Goal: Contribute content

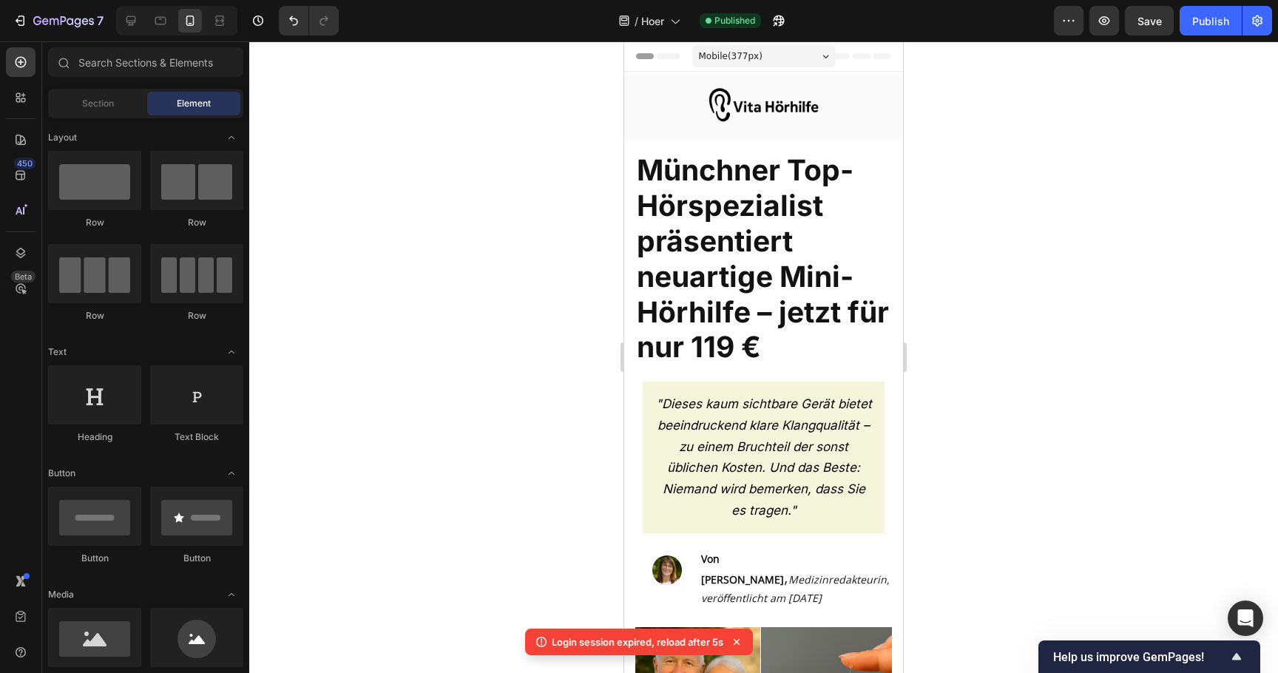
scroll to position [8679, 0]
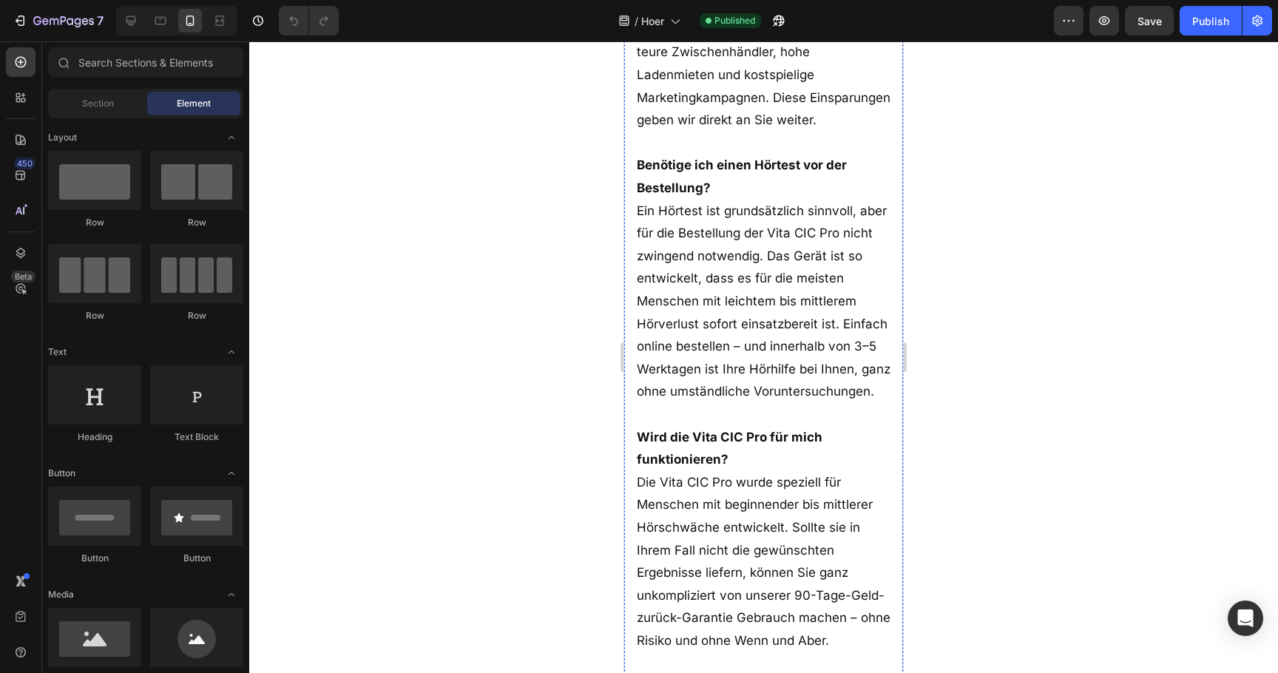
scroll to position [11955, 0]
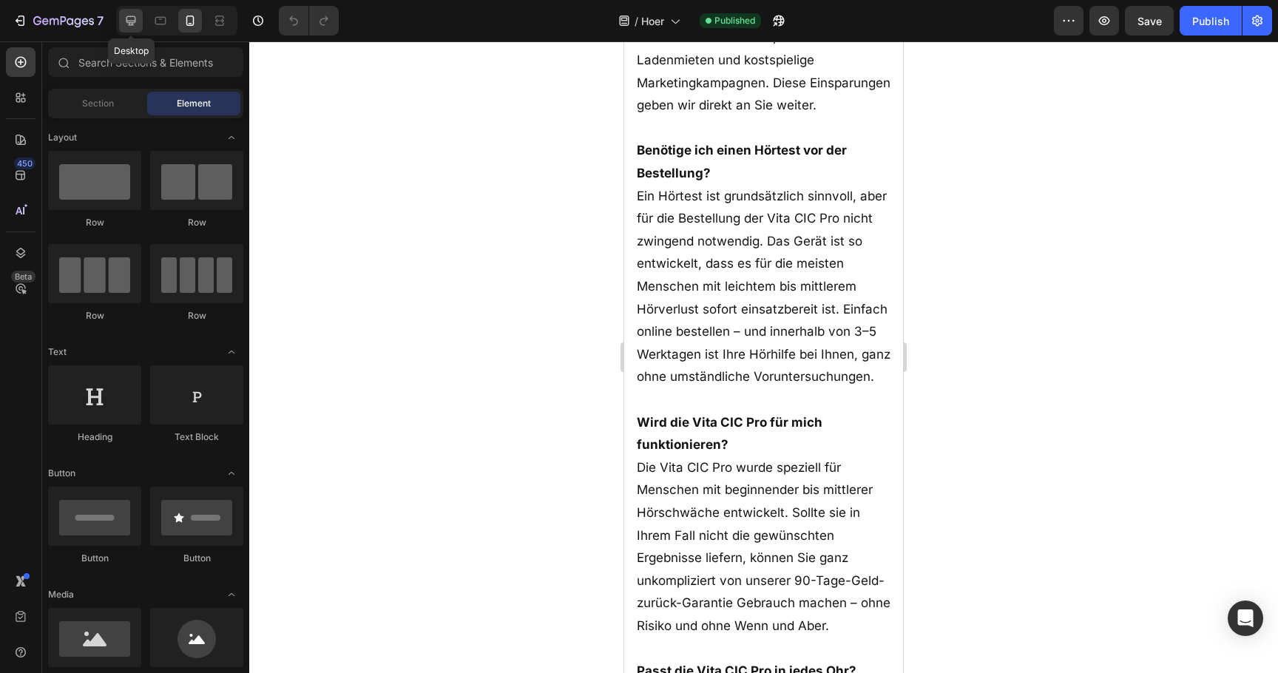
click at [131, 32] on div at bounding box center [131, 21] width 24 height 24
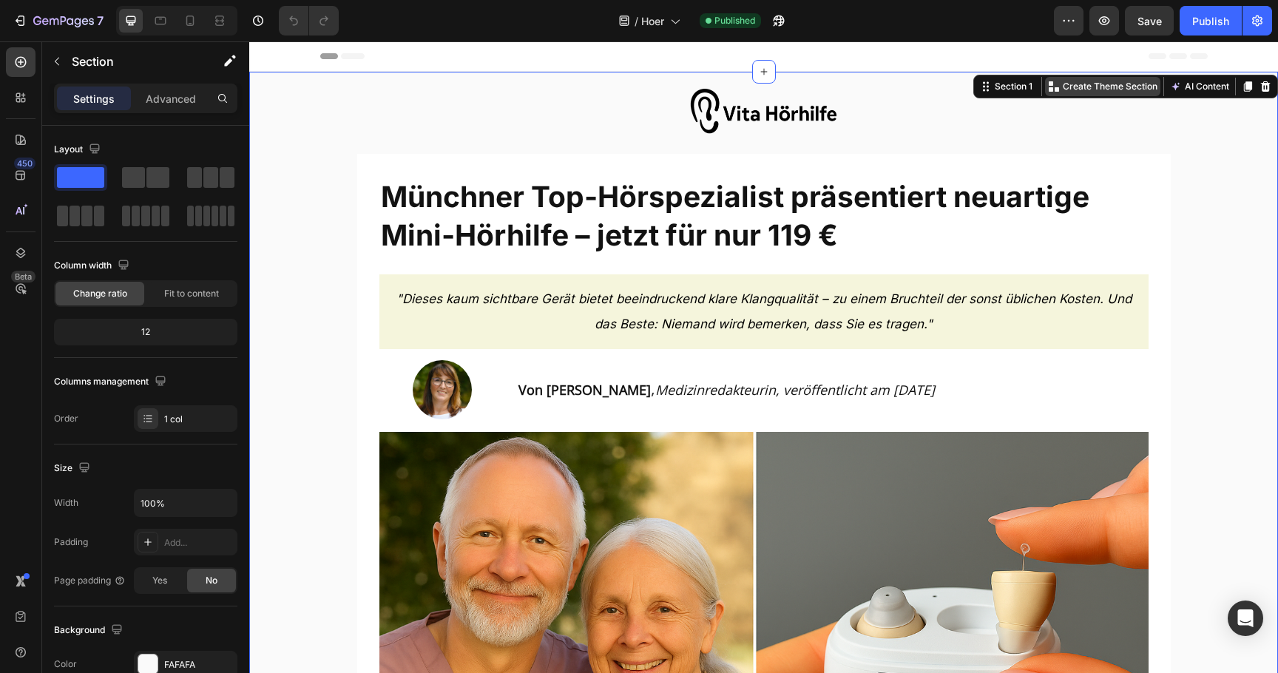
click at [1091, 89] on p "Create Theme Section" at bounding box center [1110, 86] width 95 height 13
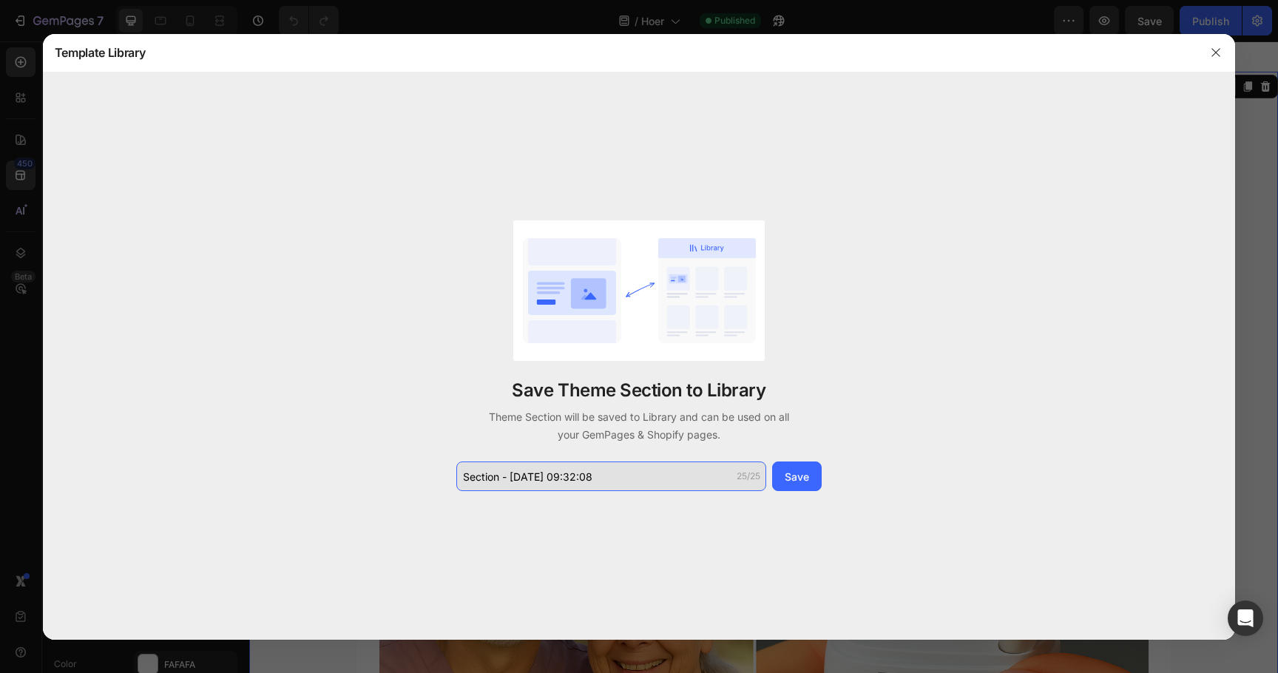
click at [643, 467] on input "Section - [DATE] 09:32:08" at bounding box center [611, 476] width 310 height 30
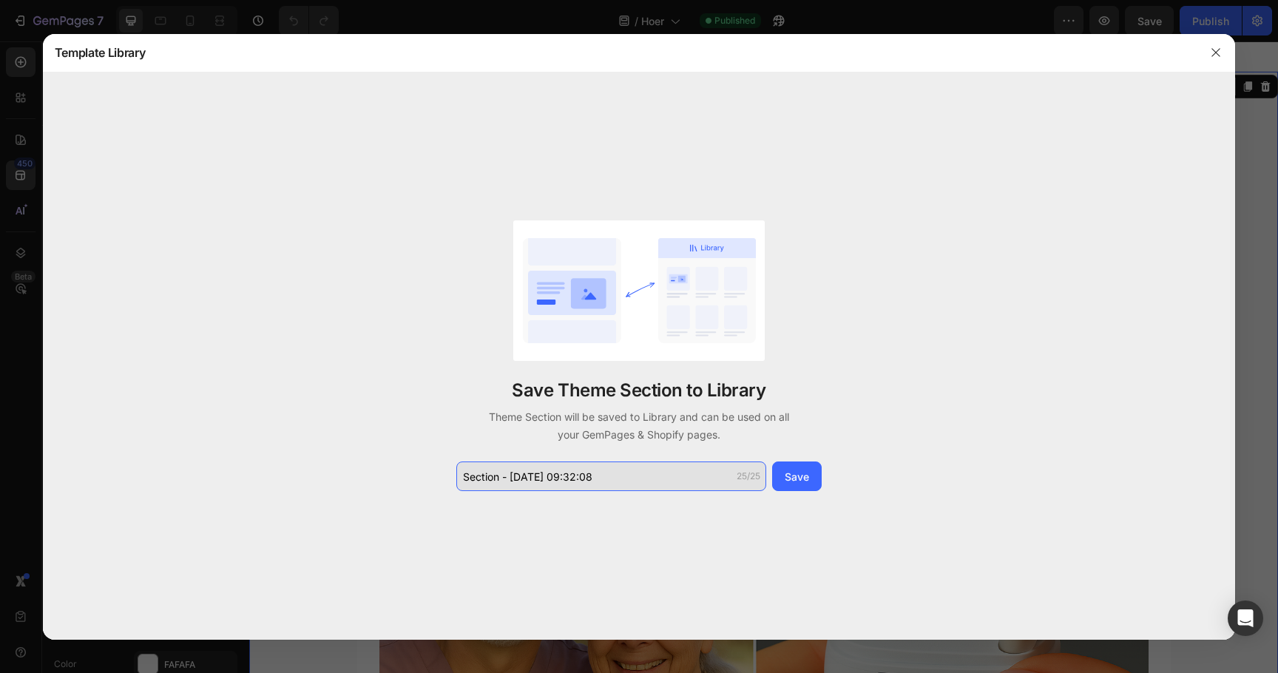
click at [643, 467] on input "Section - [DATE] 09:32:08" at bounding box center [611, 476] width 310 height 30
type input "black"
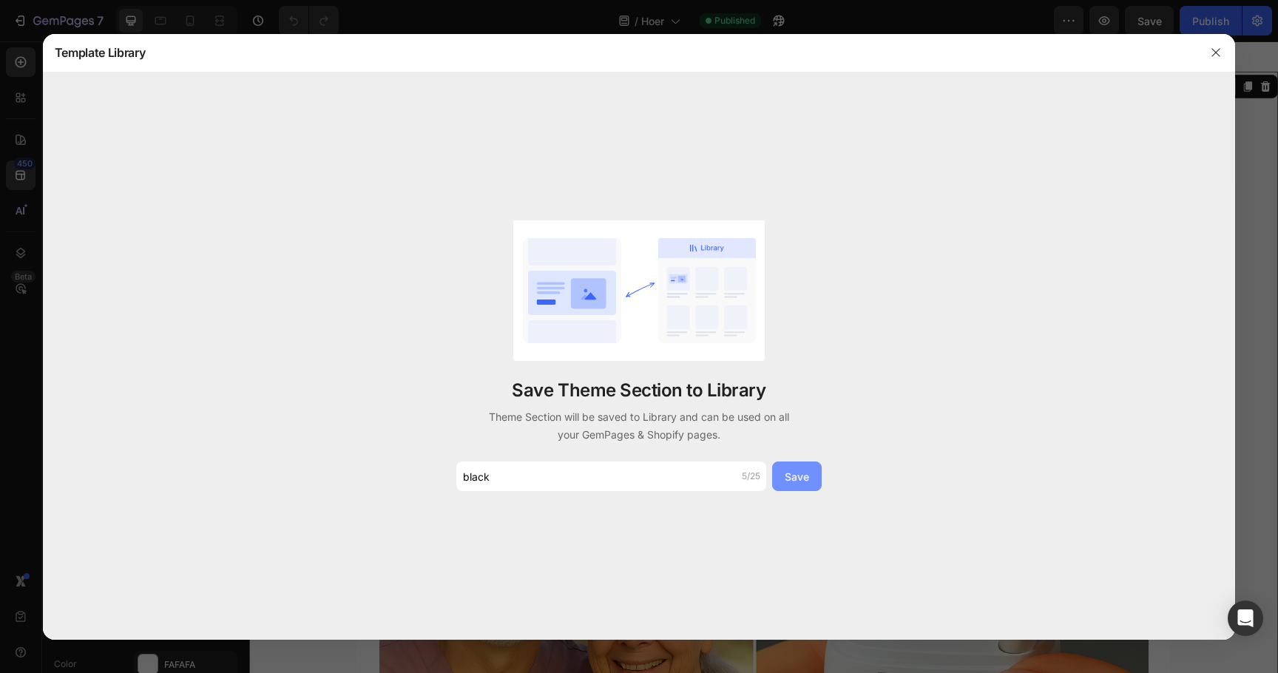
click at [793, 475] on div "Save" at bounding box center [797, 477] width 24 height 16
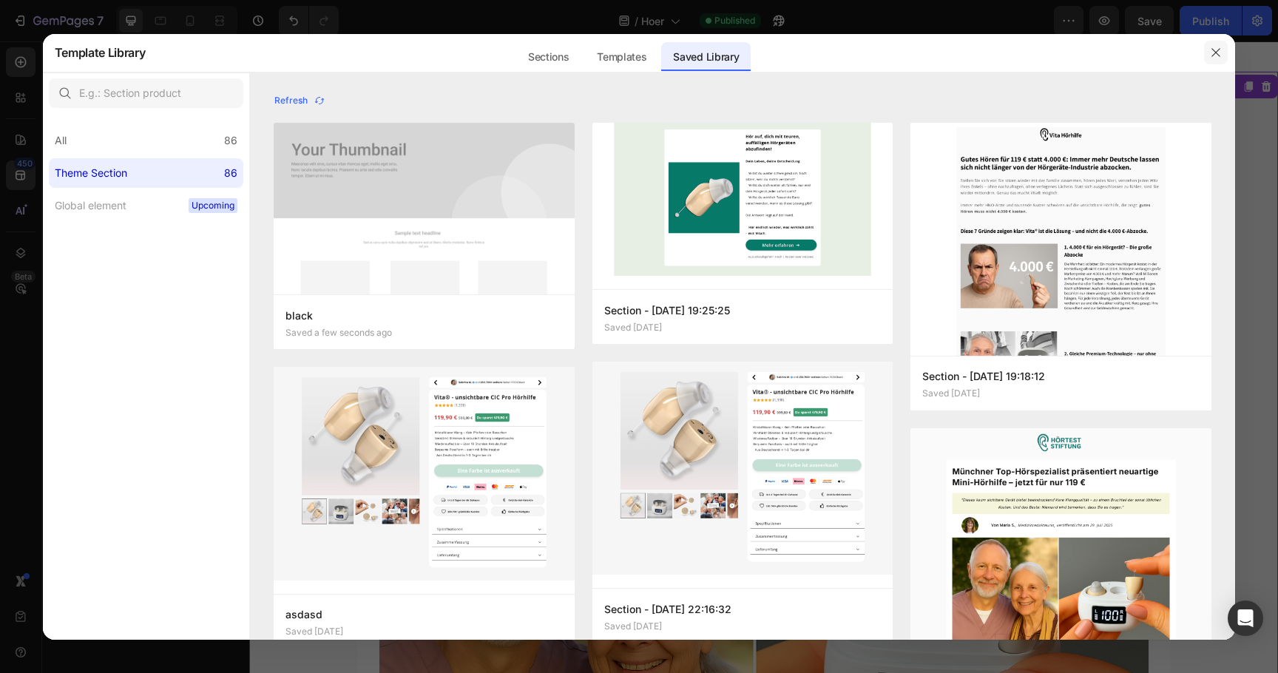
click at [1215, 55] on icon "button" at bounding box center [1216, 53] width 12 height 12
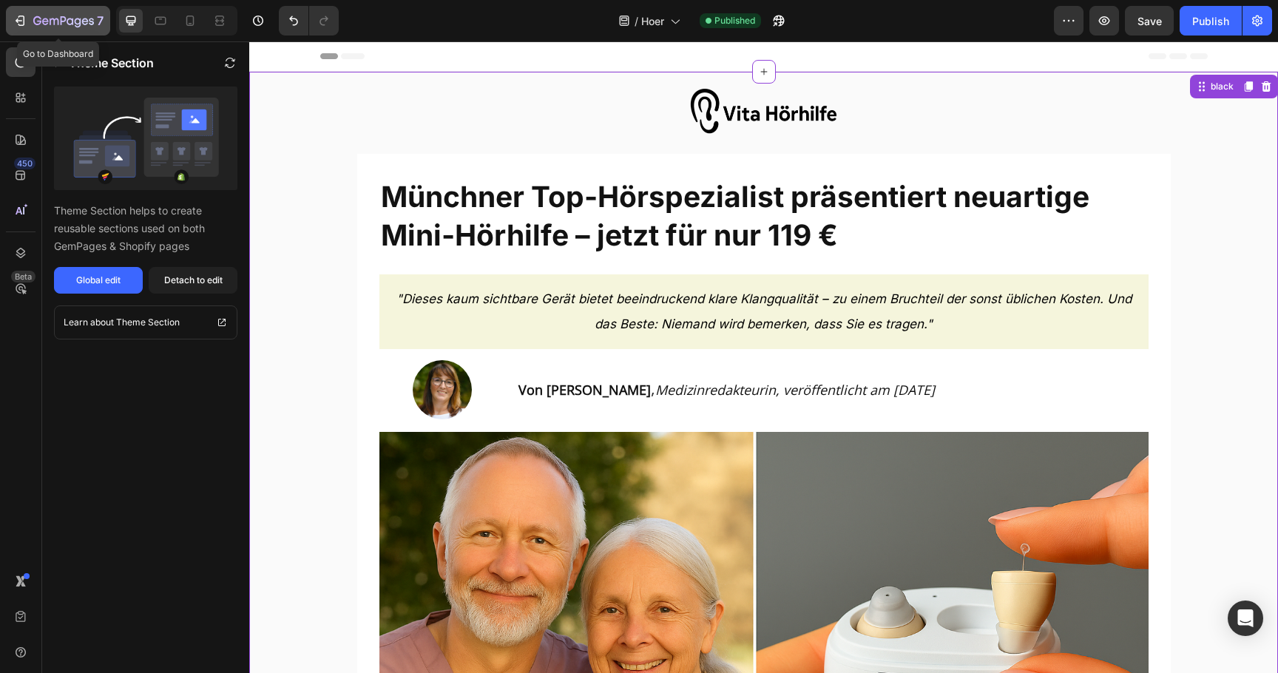
click at [73, 12] on div "7" at bounding box center [68, 21] width 70 height 18
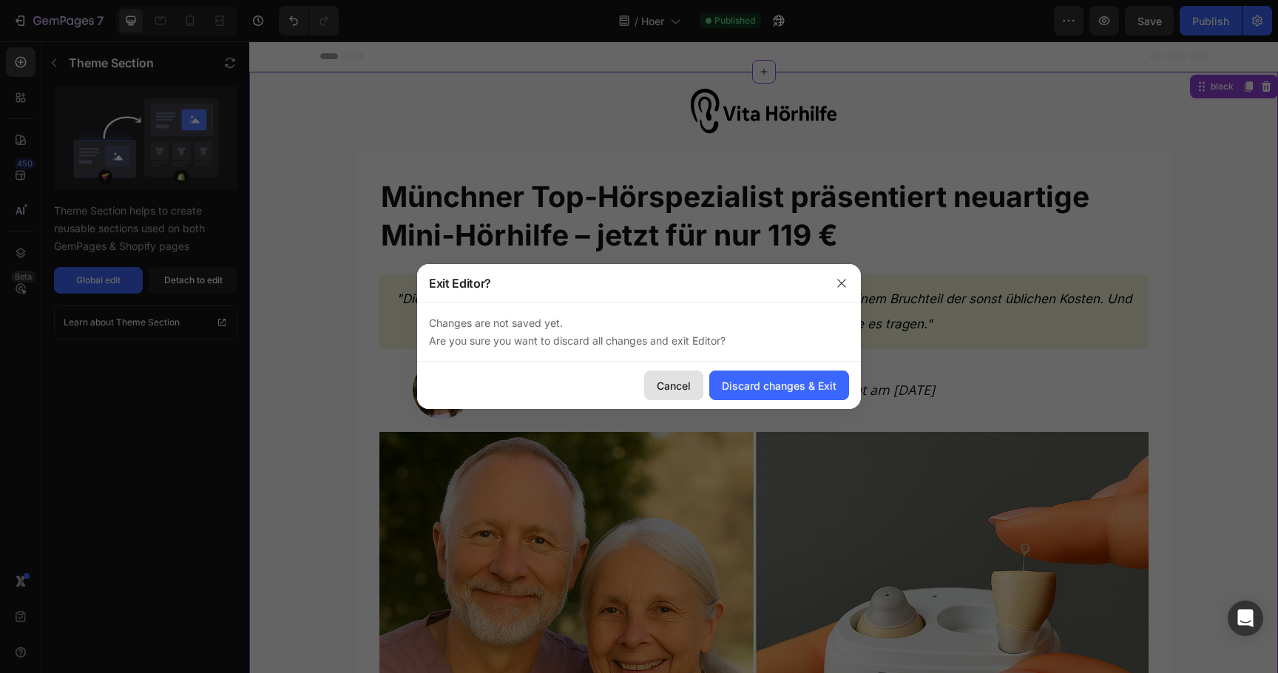
click at [666, 382] on div "Cancel" at bounding box center [674, 386] width 34 height 16
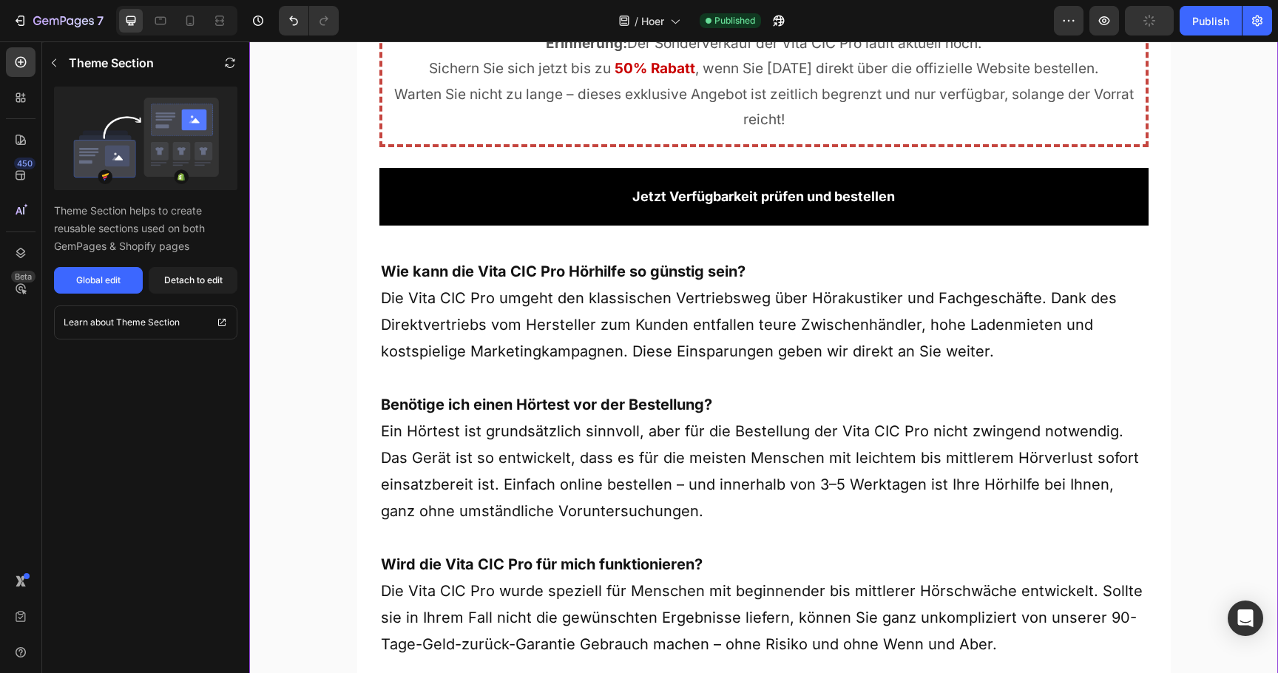
scroll to position [10821, 0]
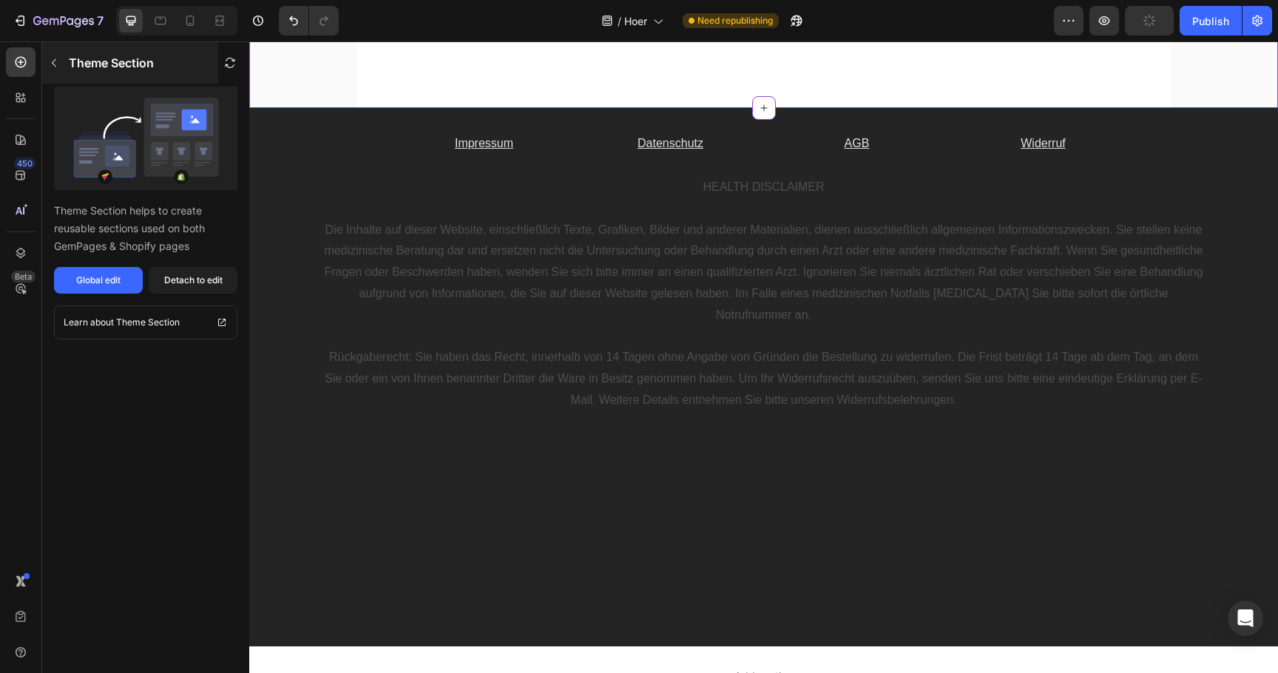
click at [58, 42] on div "Theme Section" at bounding box center [130, 62] width 176 height 41
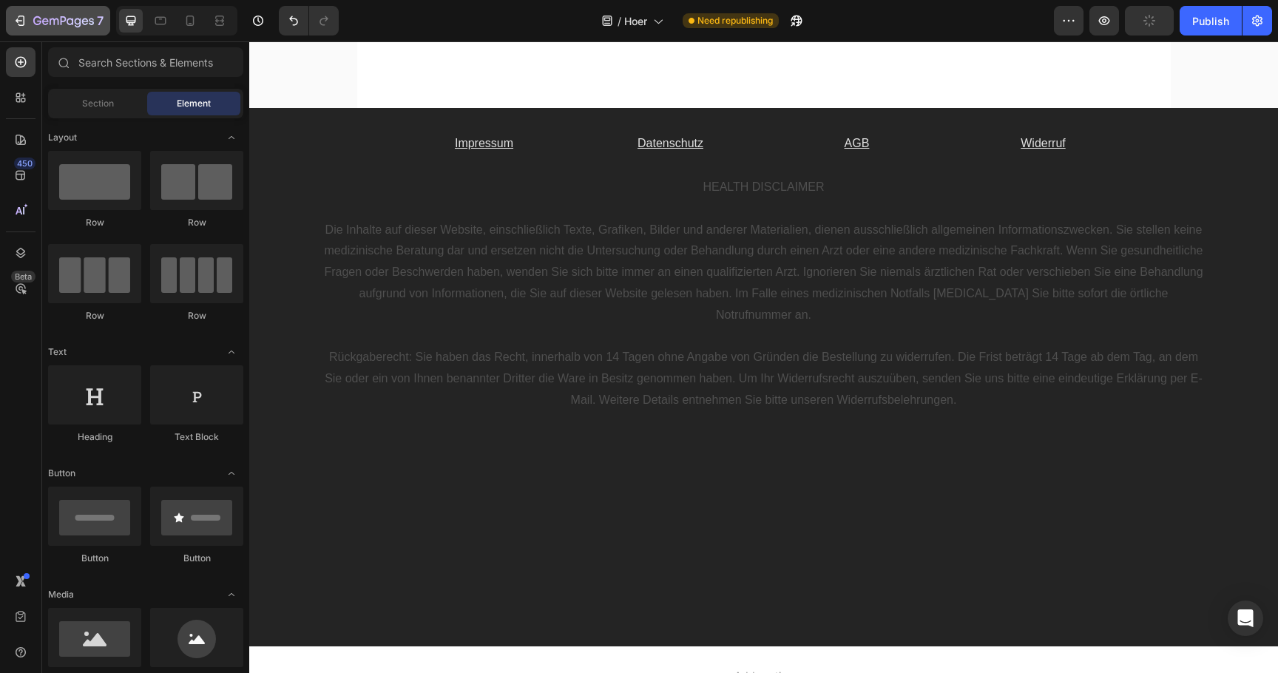
click at [58, 29] on div "7" at bounding box center [68, 21] width 70 height 18
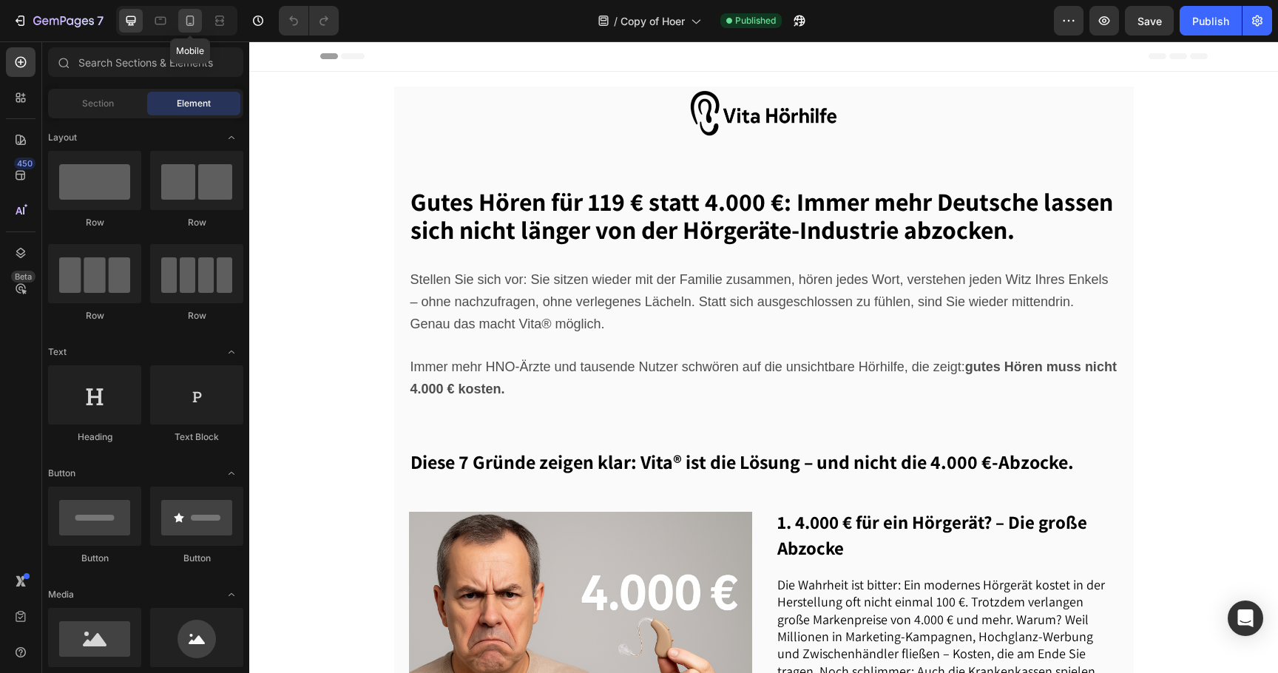
click at [192, 18] on icon at bounding box center [190, 20] width 15 height 15
